Goal: Transaction & Acquisition: Subscribe to service/newsletter

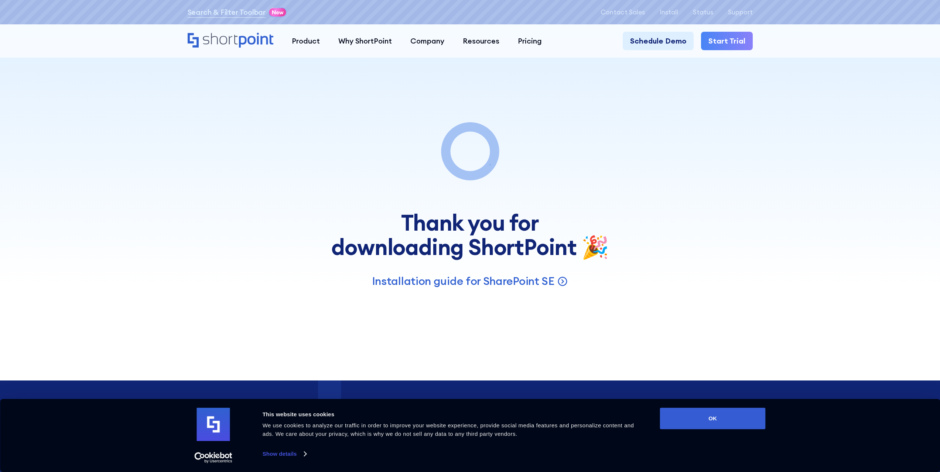
click at [728, 38] on link "Start Trial" at bounding box center [727, 41] width 52 height 18
